Goal: Task Accomplishment & Management: Use online tool/utility

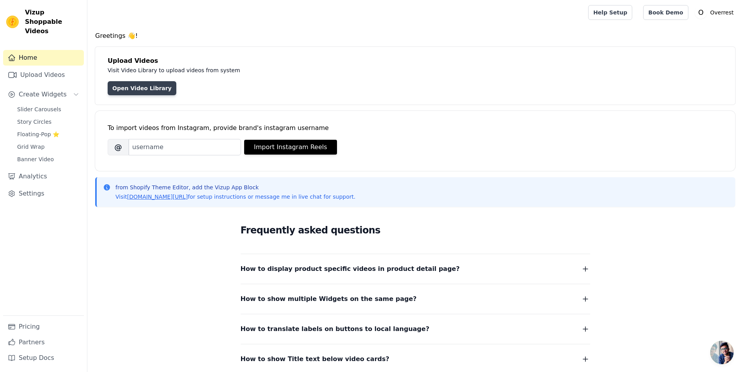
click at [145, 87] on link "Open Video Library" at bounding box center [142, 88] width 69 height 14
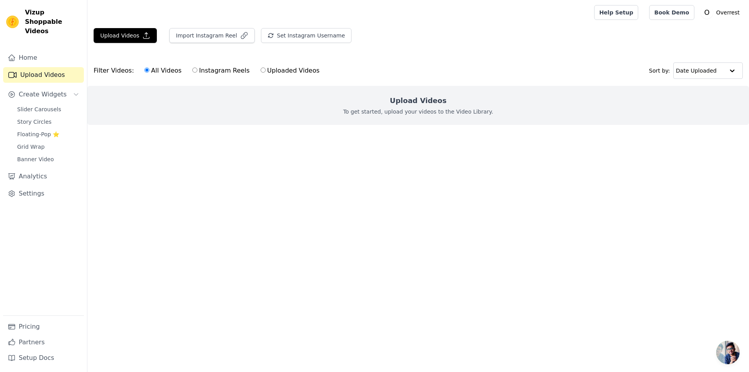
click at [260, 68] on label "Uploaded Videos" at bounding box center [290, 71] width 60 height 10
click at [261, 68] on input "Uploaded Videos" at bounding box center [263, 69] width 5 height 5
radio input "true"
